Goal: Communication & Community: Answer question/provide support

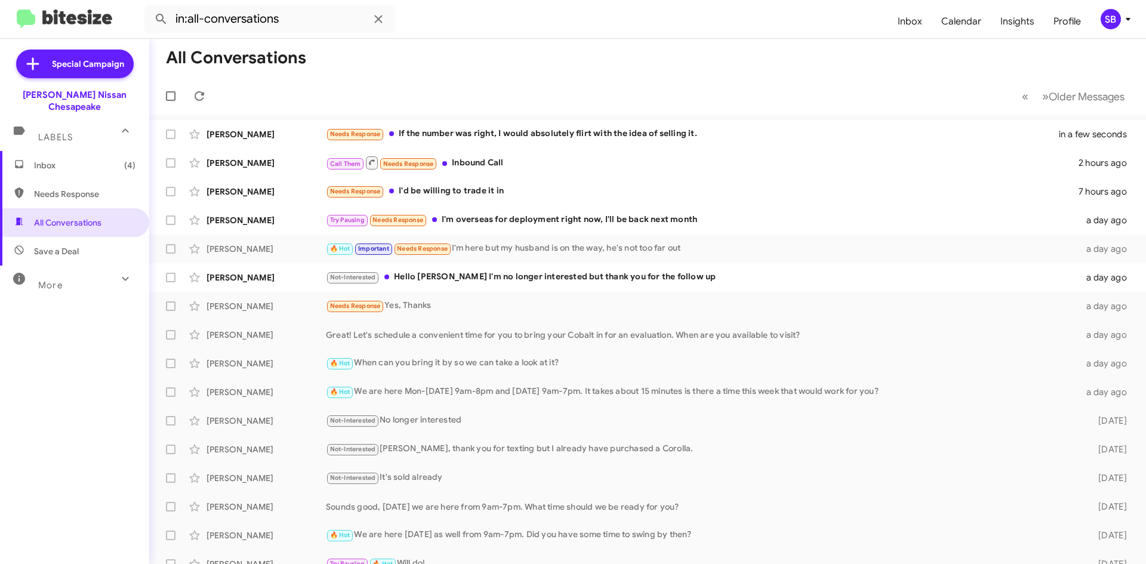
click at [73, 190] on span "Needs Response" at bounding box center [74, 194] width 149 height 29
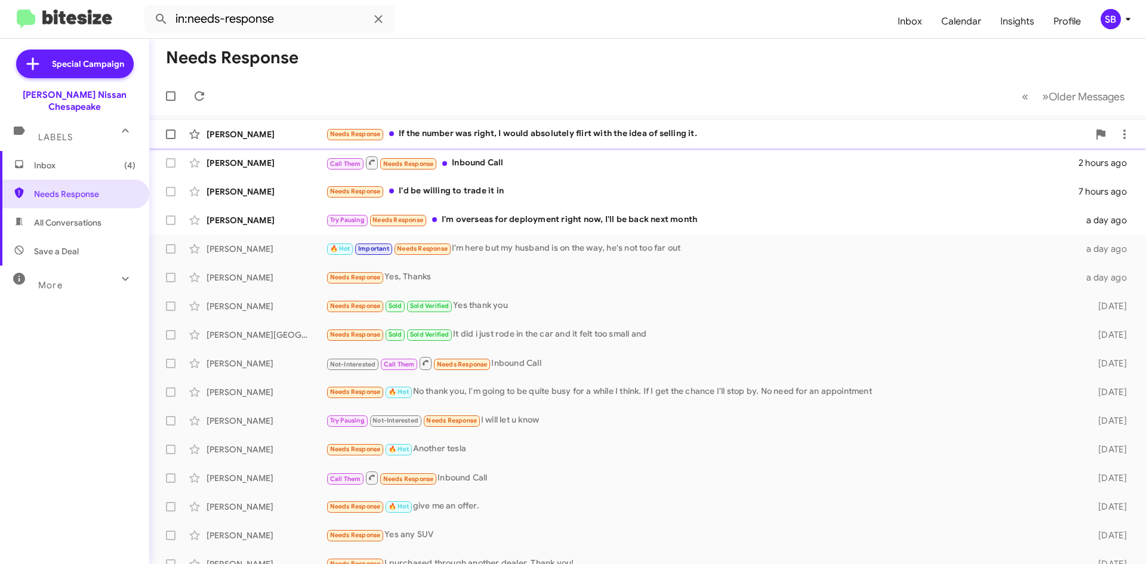
click at [439, 133] on div "Needs Response If the number was right, I would absolutely flirt with the idea …" at bounding box center [707, 134] width 763 height 14
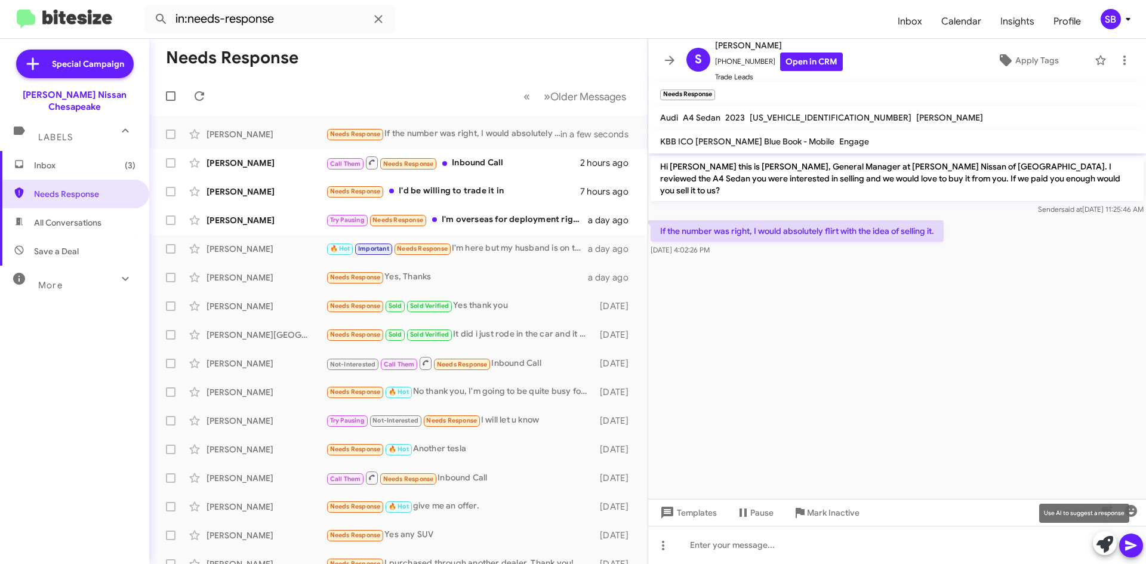
click at [1101, 543] on icon at bounding box center [1104, 544] width 17 height 17
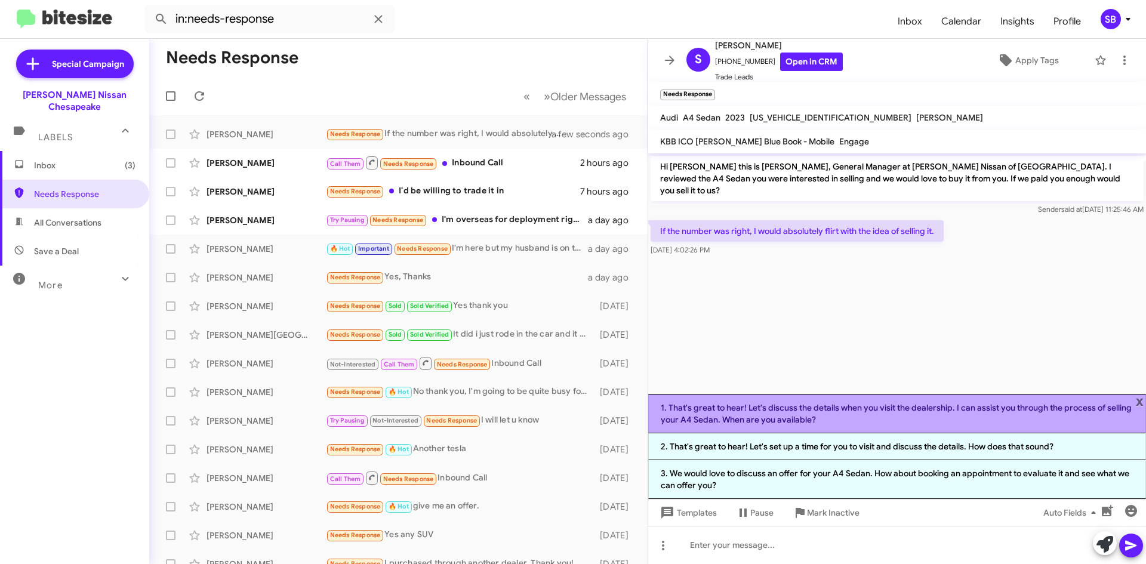
click at [832, 414] on li "1. That's great to hear! Let's discuss the details when you visit the dealershi…" at bounding box center [897, 413] width 498 height 39
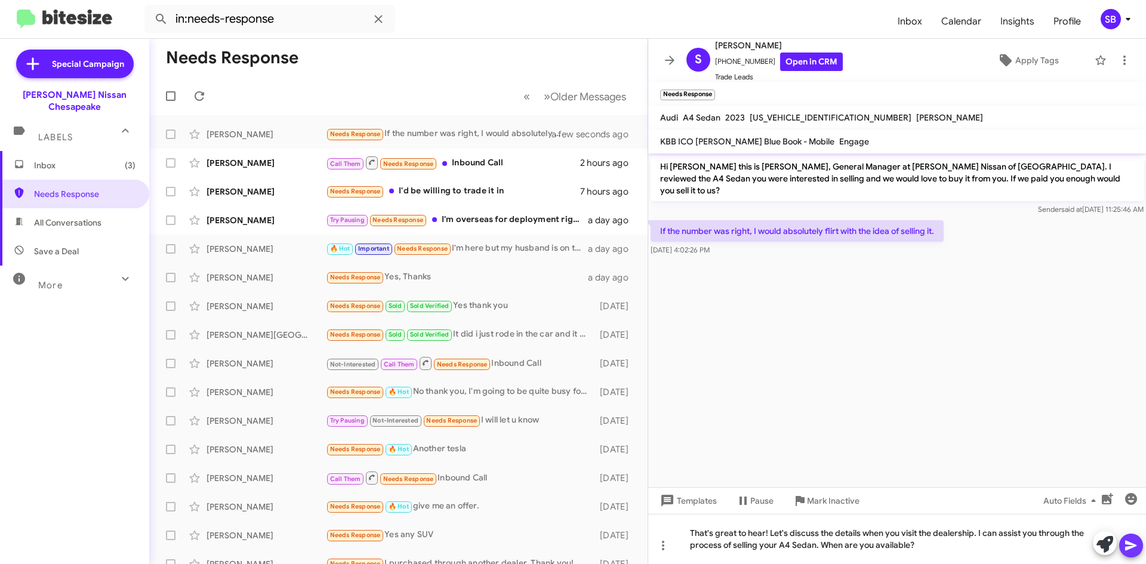
click at [1130, 543] on icon at bounding box center [1131, 545] width 14 height 14
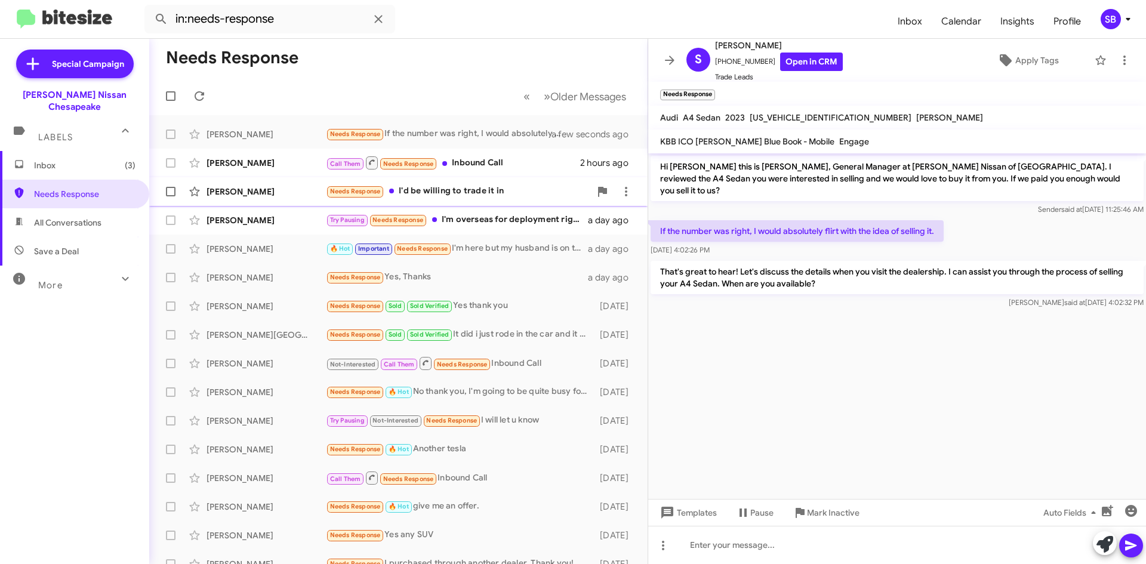
click at [448, 195] on div "Needs Response I'd be willing to trade it in" at bounding box center [458, 191] width 264 height 14
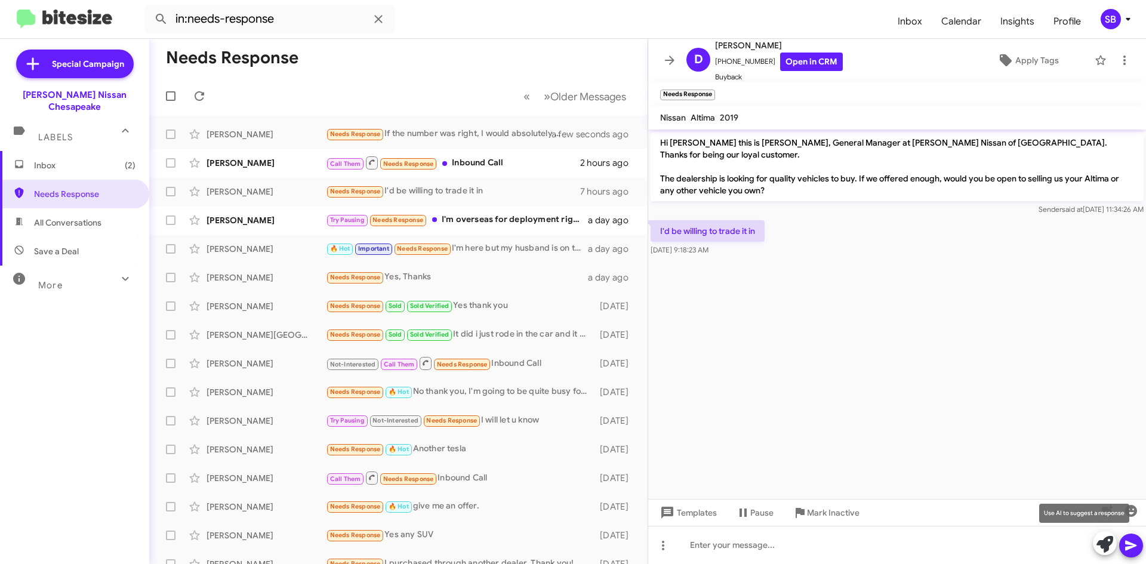
click at [1103, 543] on icon at bounding box center [1104, 544] width 17 height 17
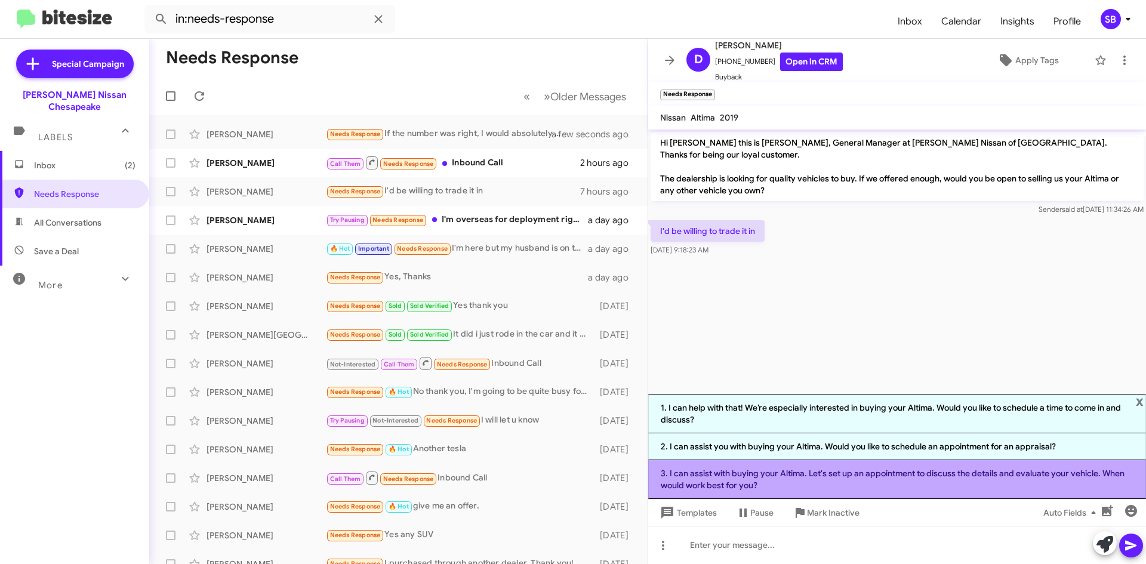
click at [831, 476] on li "3. I can assist with buying your Altima. Let's set up an appointment to discuss…" at bounding box center [897, 479] width 498 height 39
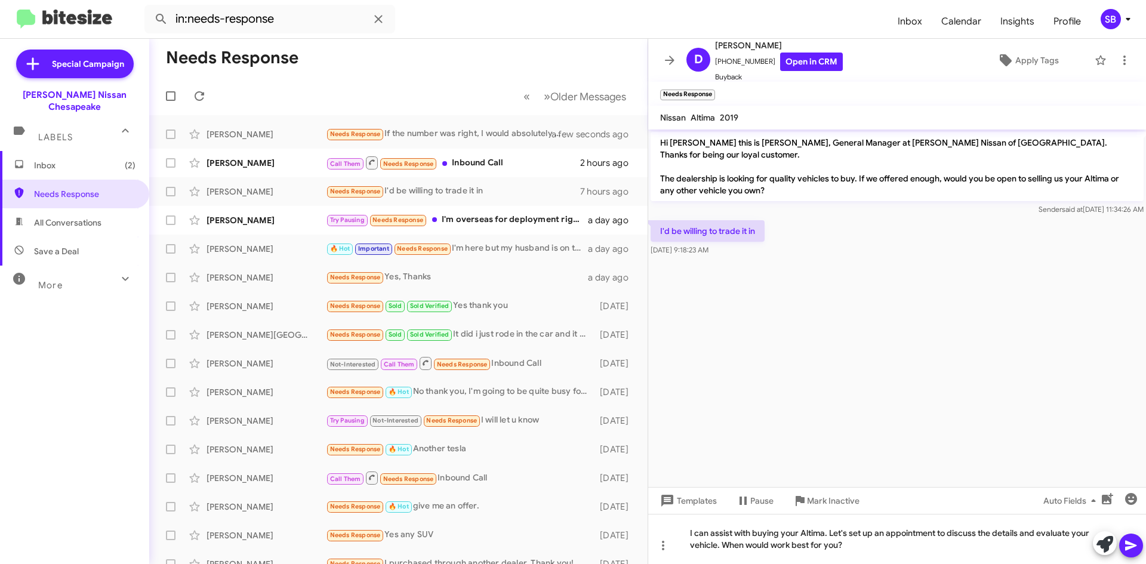
click at [1129, 543] on icon at bounding box center [1131, 545] width 14 height 14
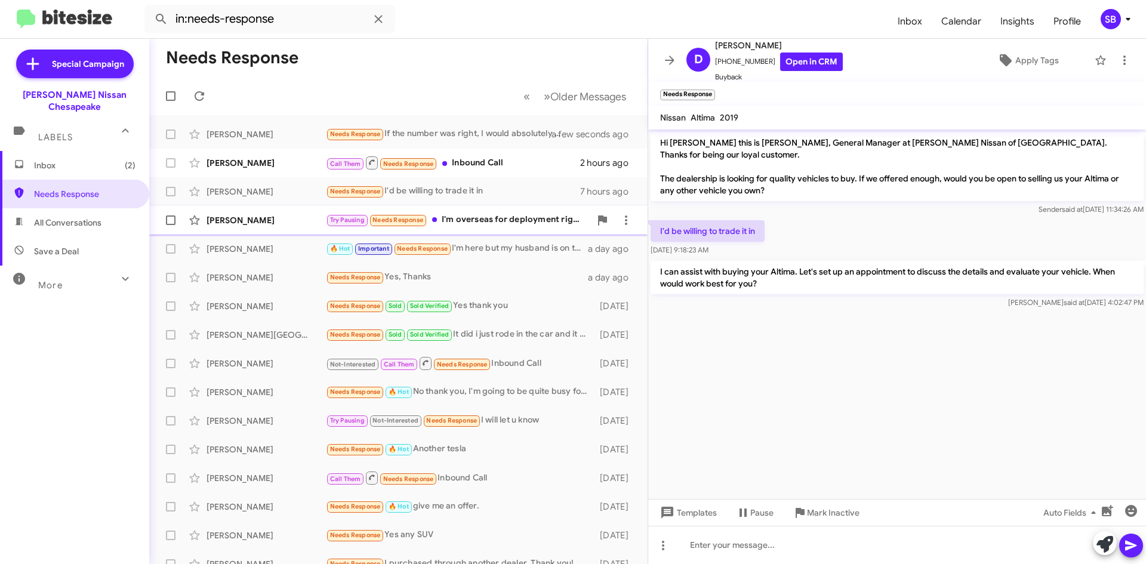
click at [497, 215] on div "Try Pausing Needs Response I'm overseas for deployment right now, I'll be back …" at bounding box center [458, 220] width 264 height 14
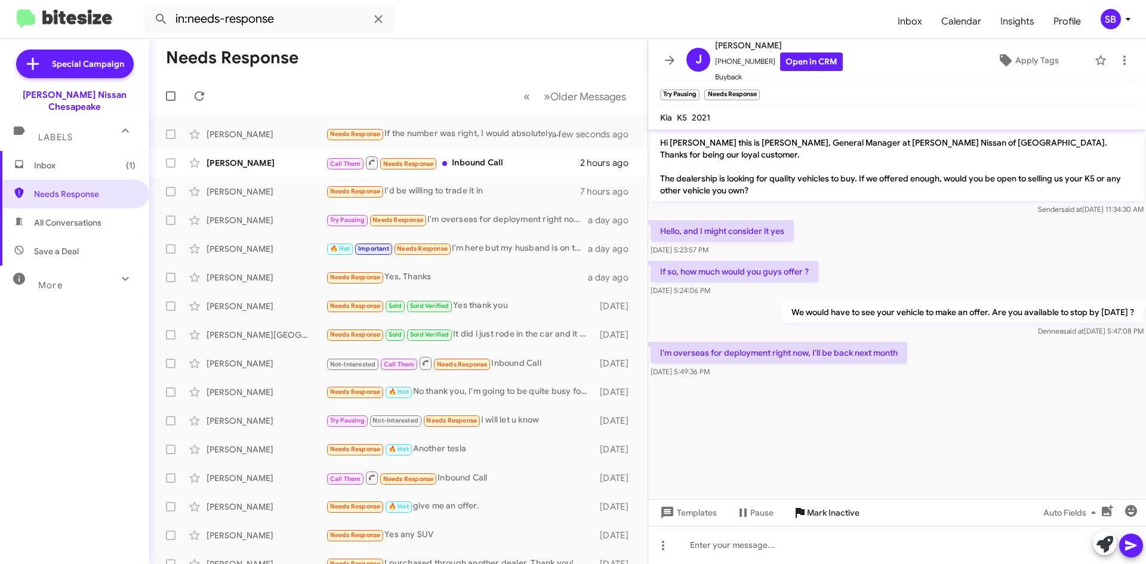
click at [825, 513] on span "Mark Inactive" at bounding box center [833, 512] width 53 height 21
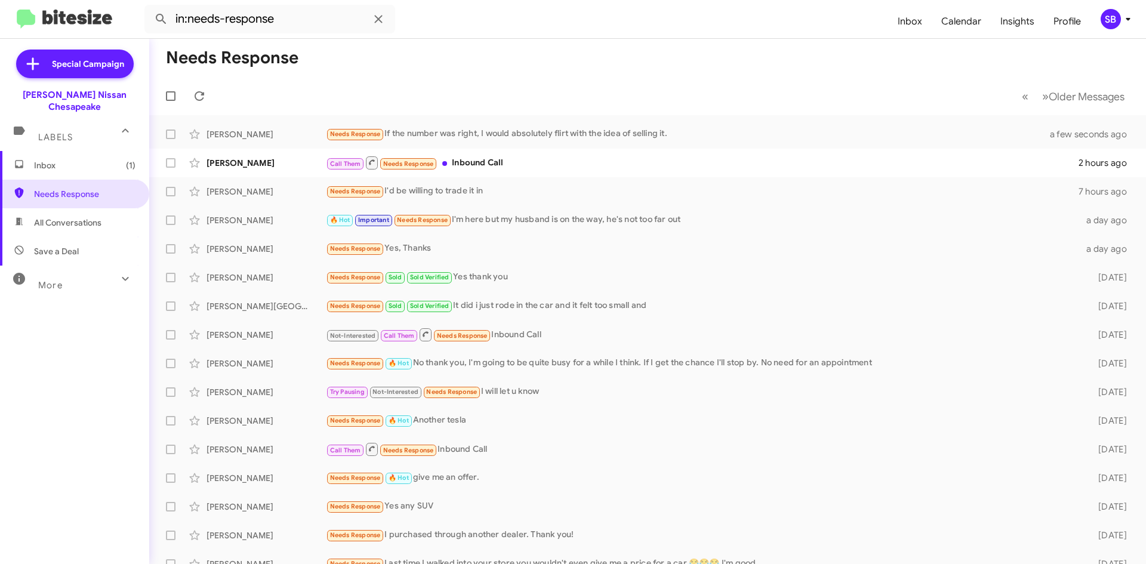
click at [52, 217] on span "All Conversations" at bounding box center [67, 223] width 67 height 12
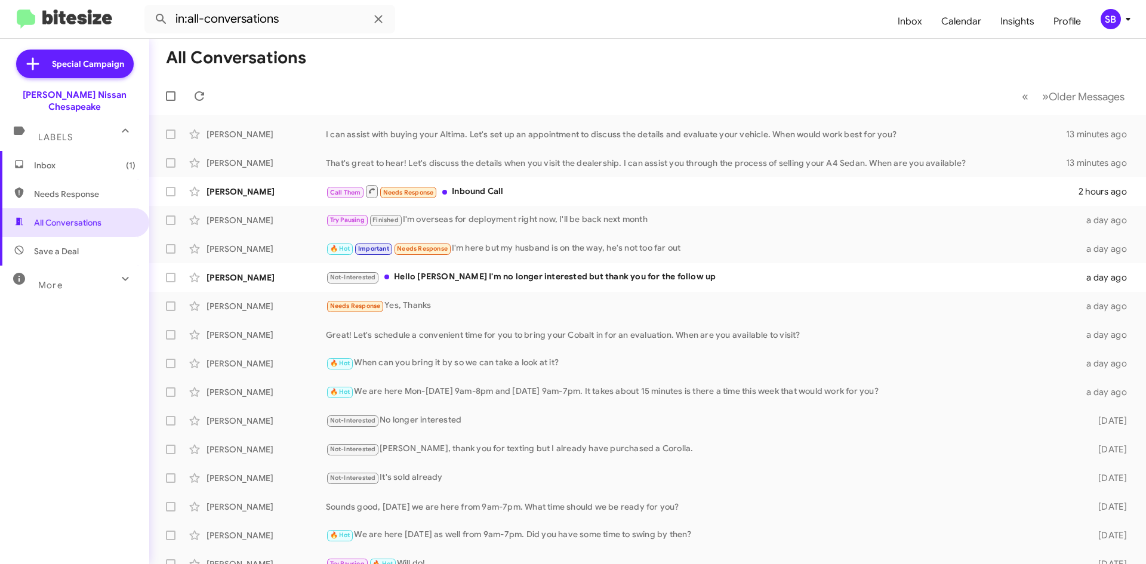
click at [81, 188] on span "Needs Response" at bounding box center [84, 194] width 101 height 12
type input "in:needs-response"
